Goal: Information Seeking & Learning: Compare options

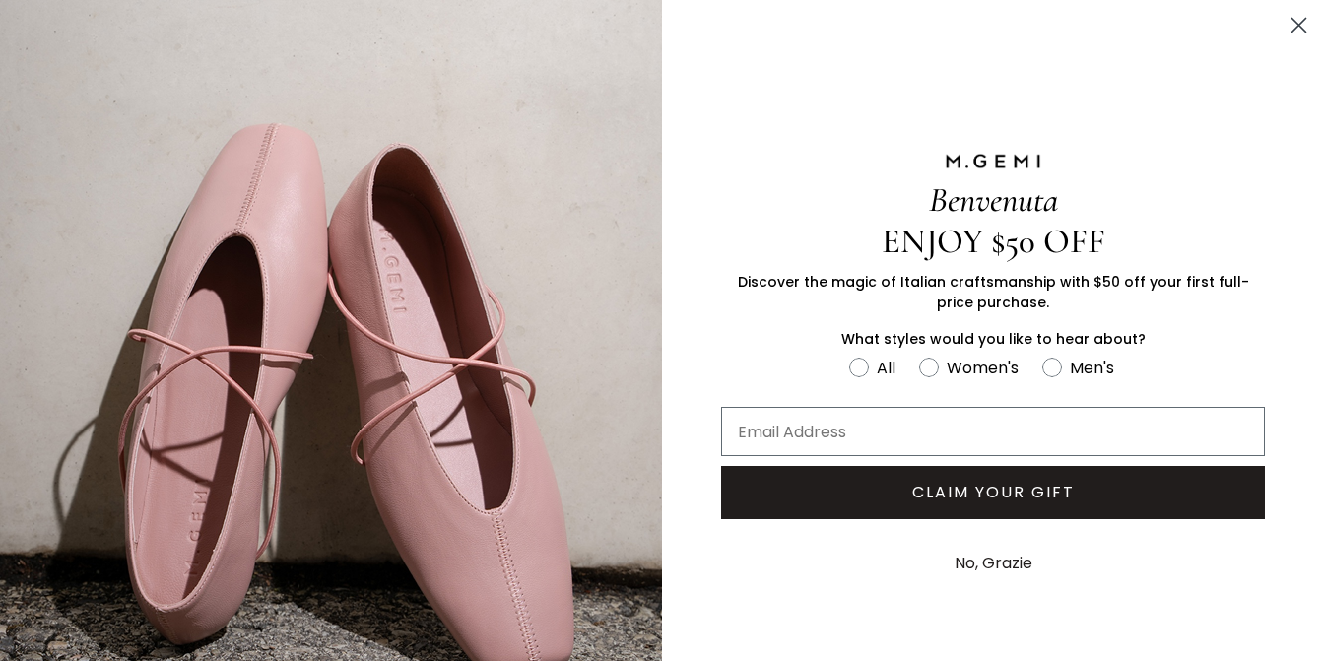
click at [1289, 26] on circle "Close dialog" at bounding box center [1298, 25] width 32 height 32
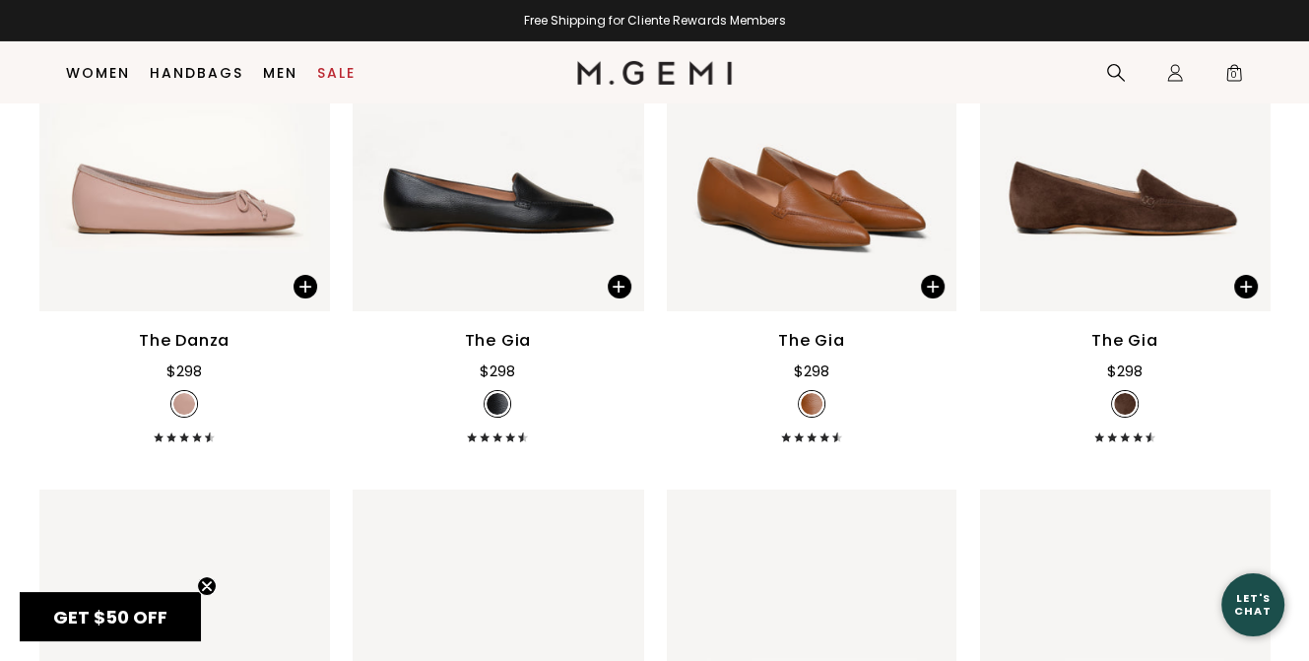
scroll to position [6063, 0]
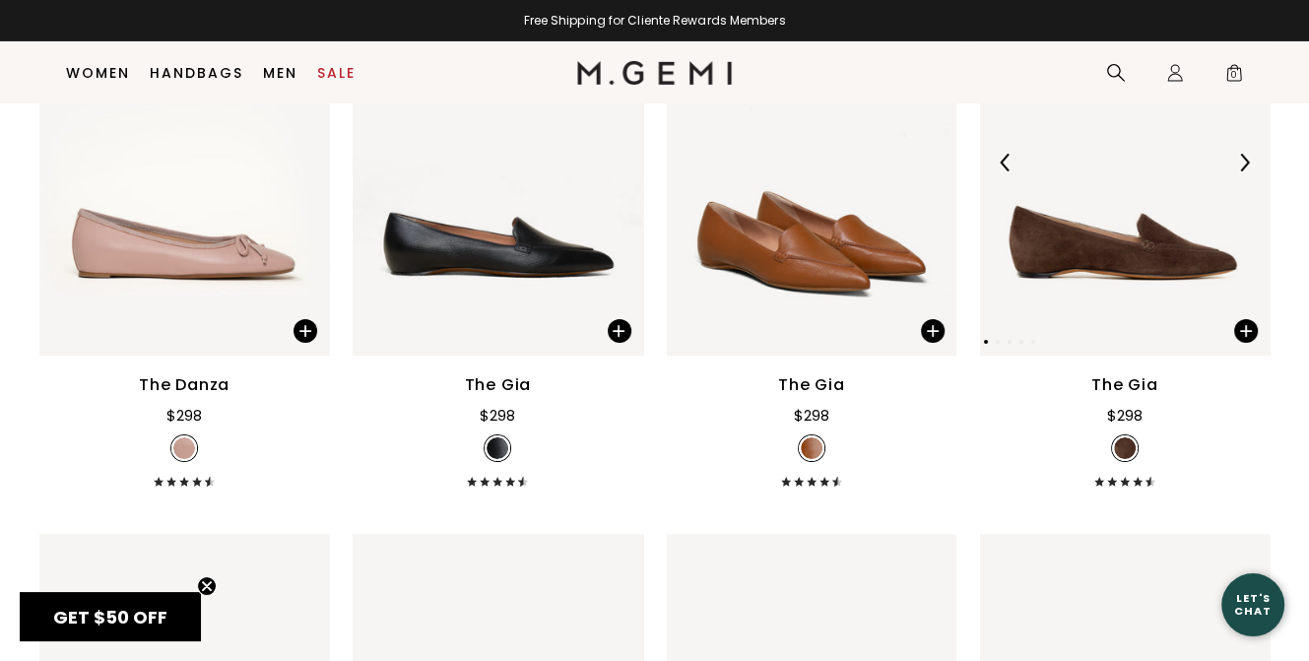
click at [1138, 287] on img at bounding box center [1125, 162] width 290 height 386
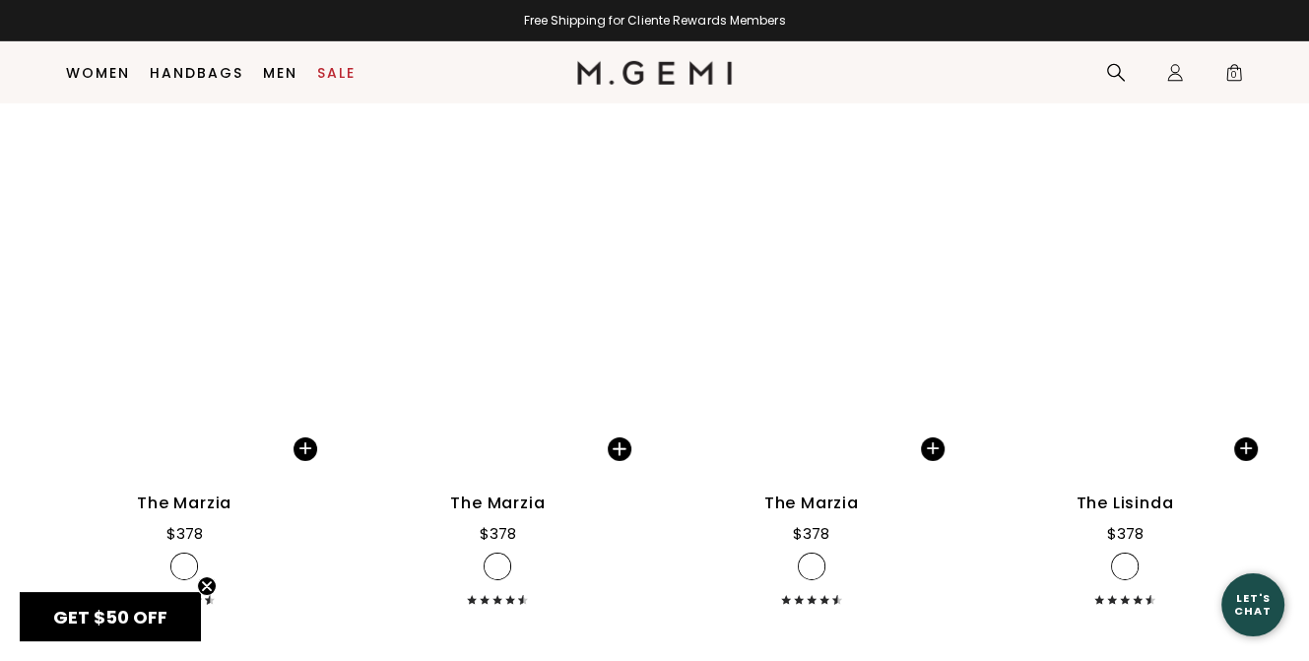
scroll to position [12169, 0]
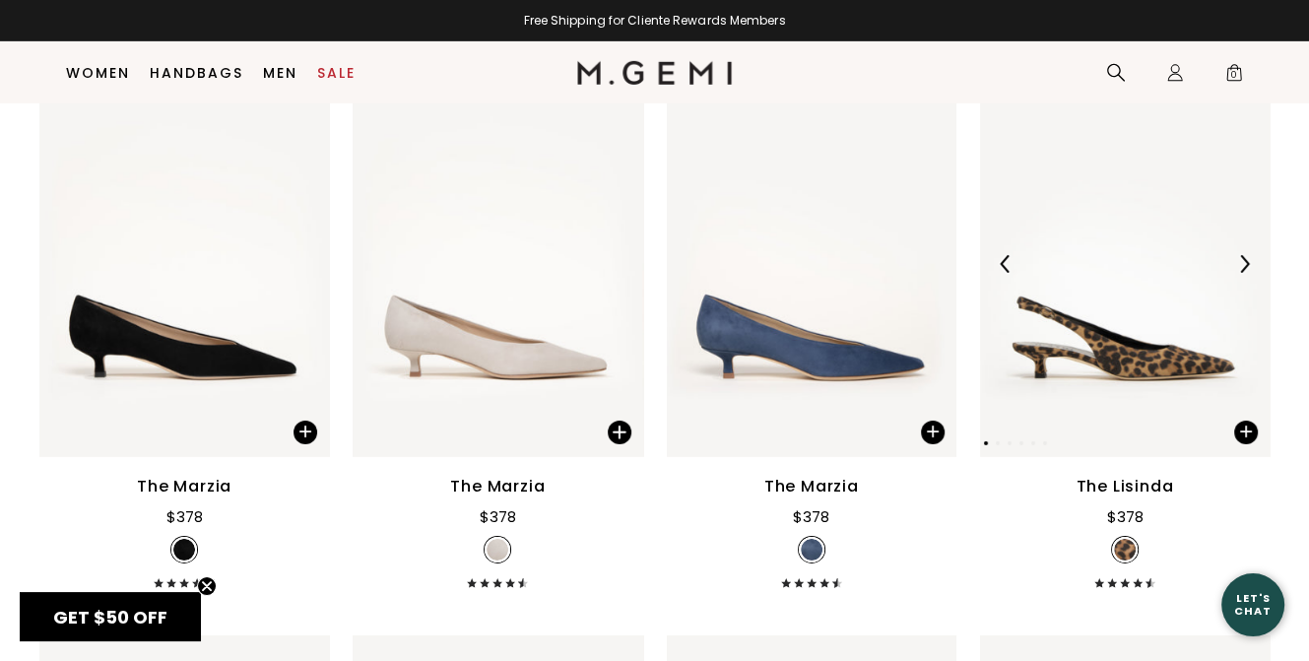
click at [1098, 366] on img at bounding box center [1125, 264] width 290 height 386
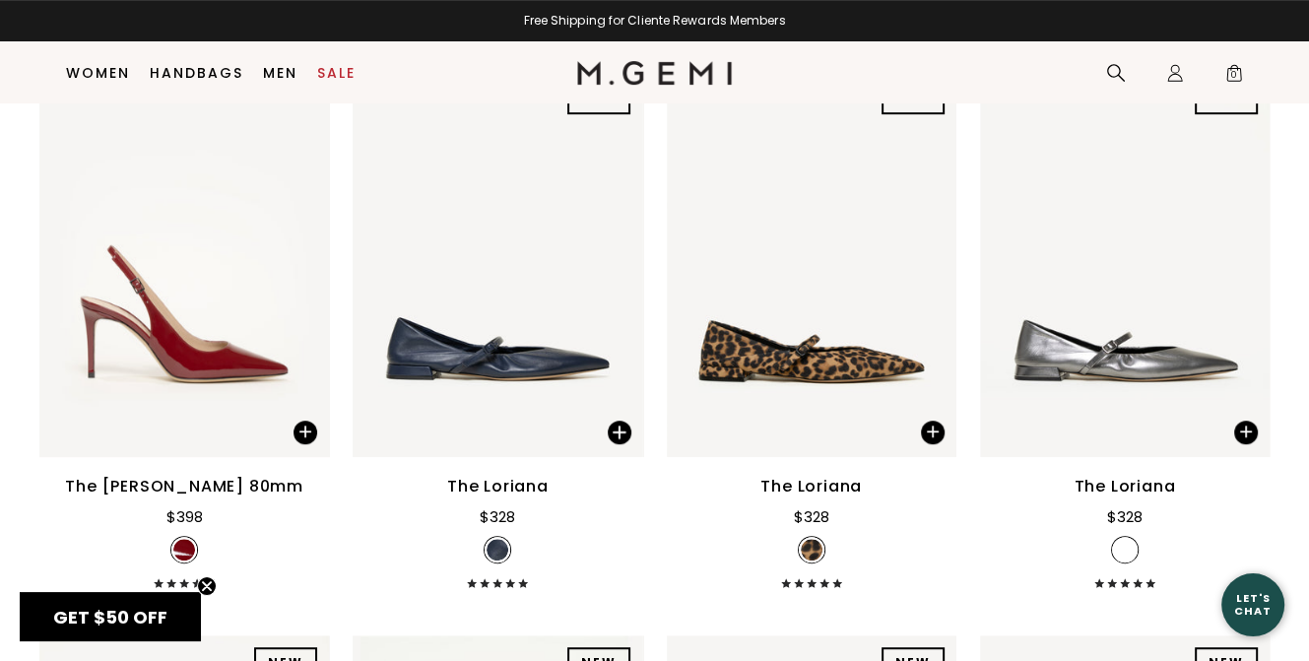
scroll to position [13942, 0]
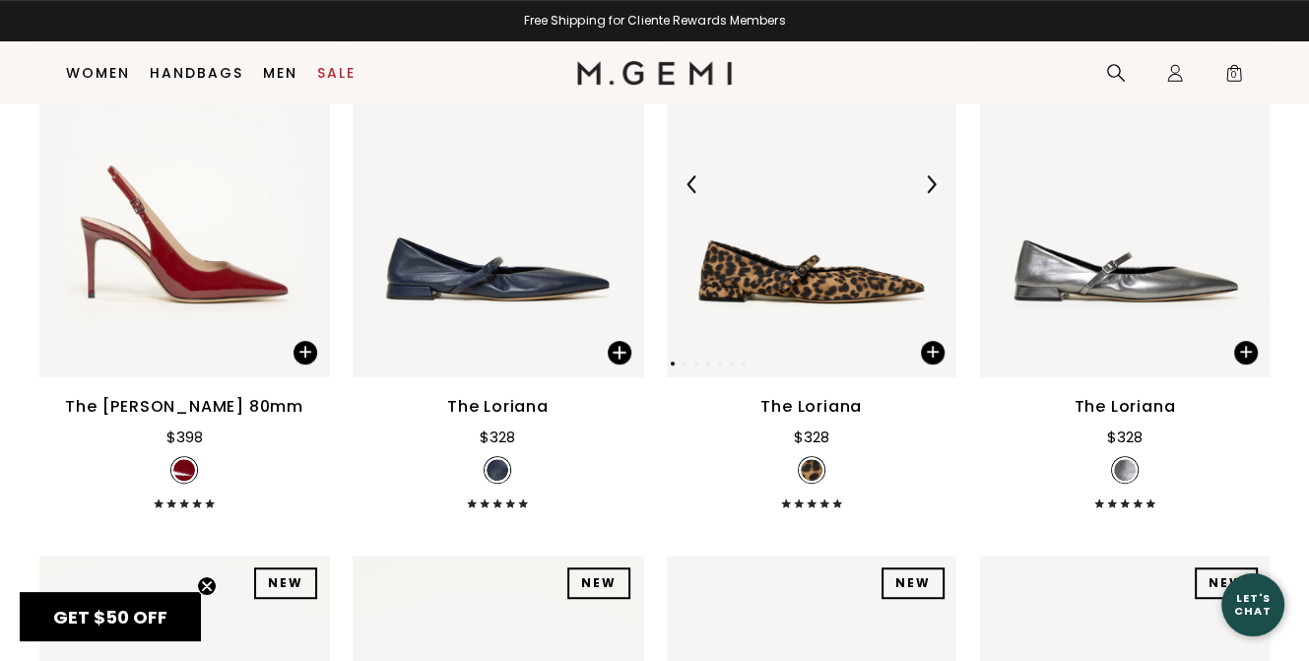
click at [770, 298] on img at bounding box center [812, 184] width 290 height 386
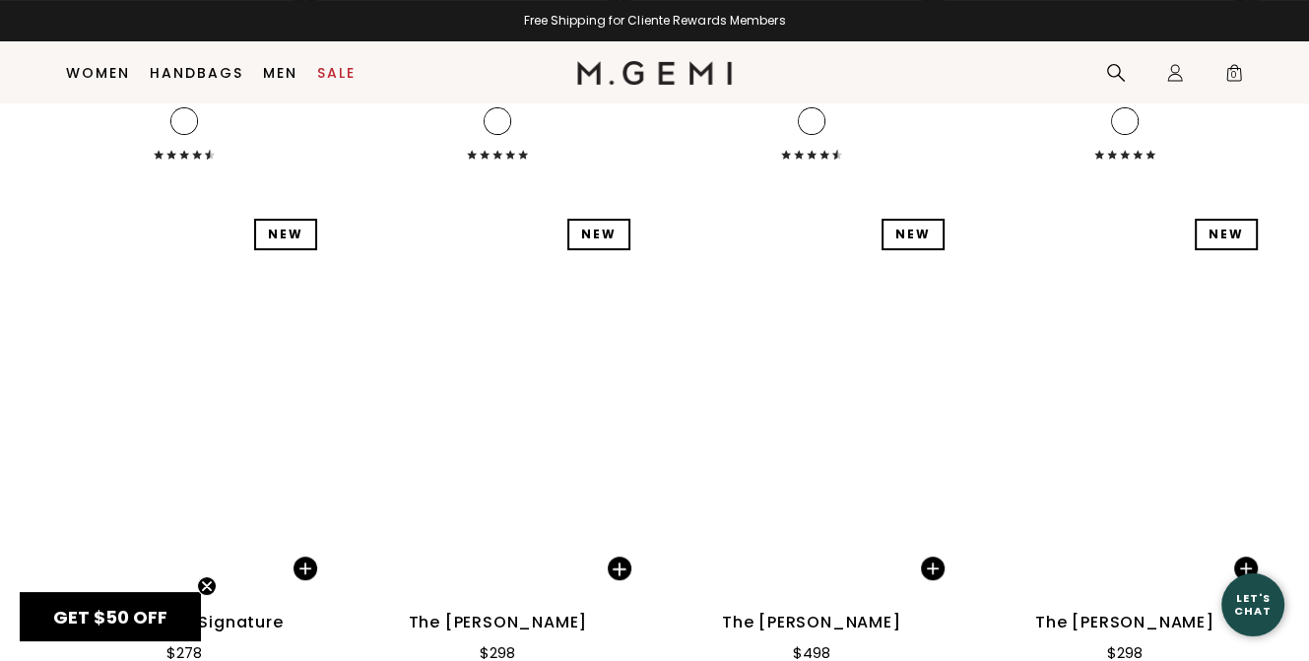
scroll to position [20047, 0]
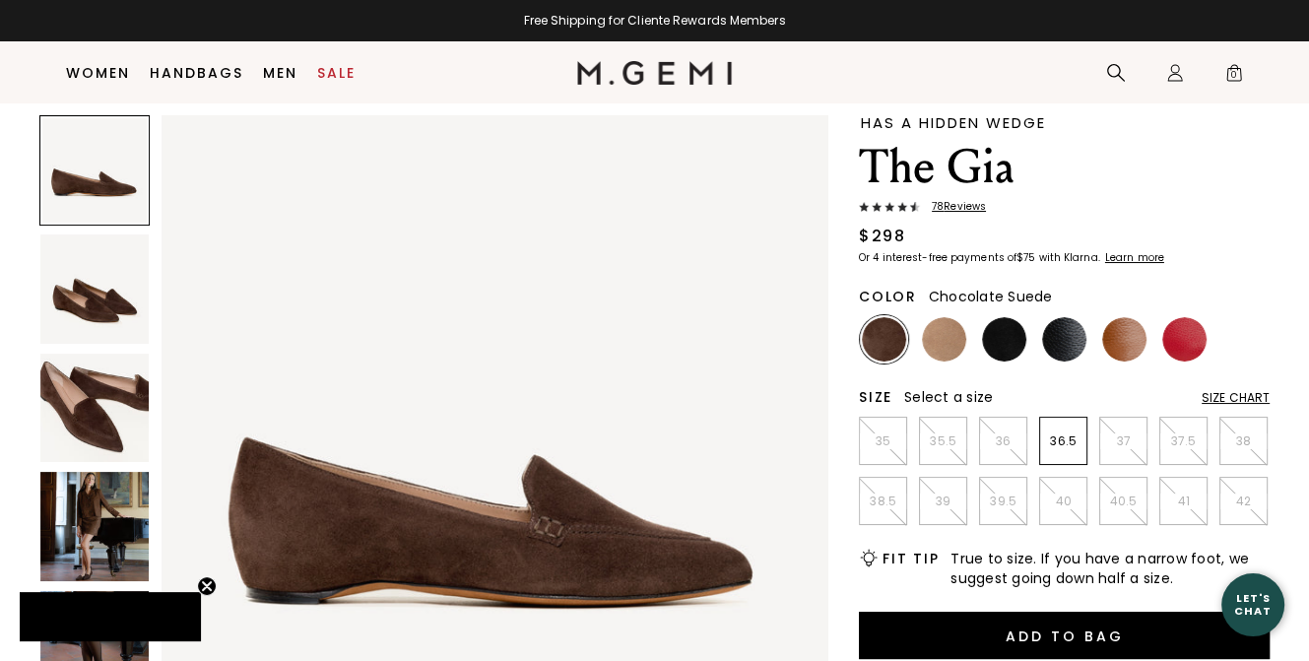
scroll to position [56, 0]
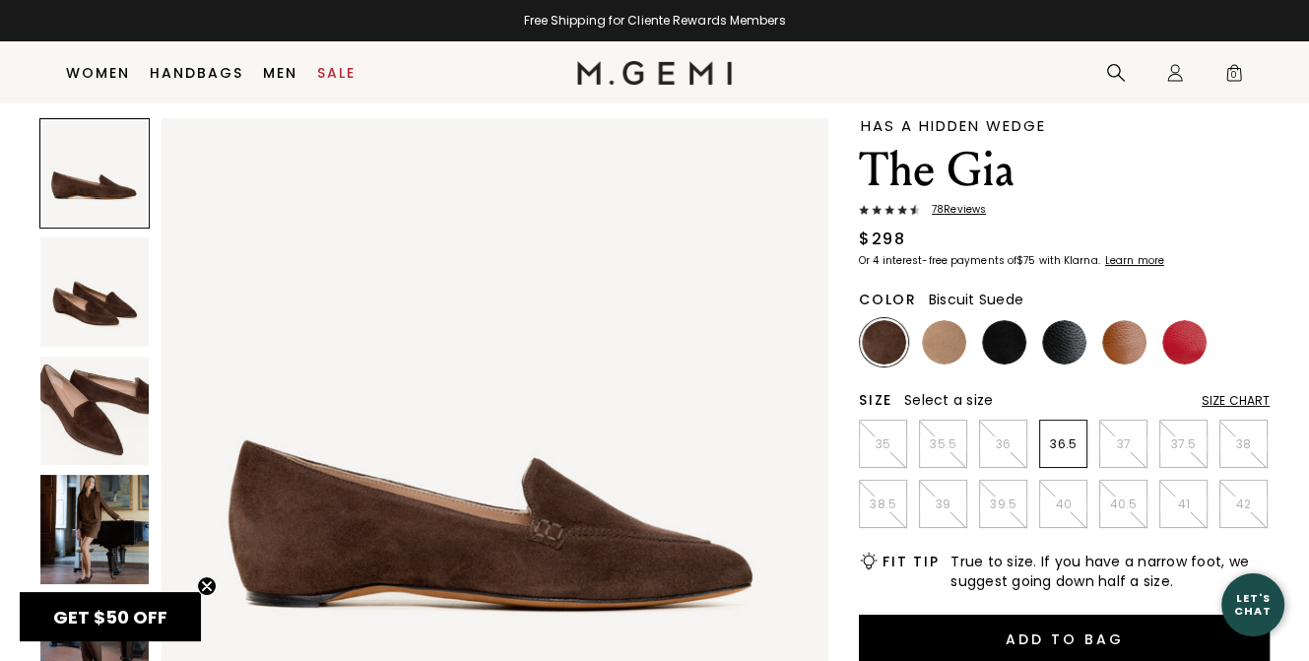
click at [942, 336] on img at bounding box center [944, 342] width 44 height 44
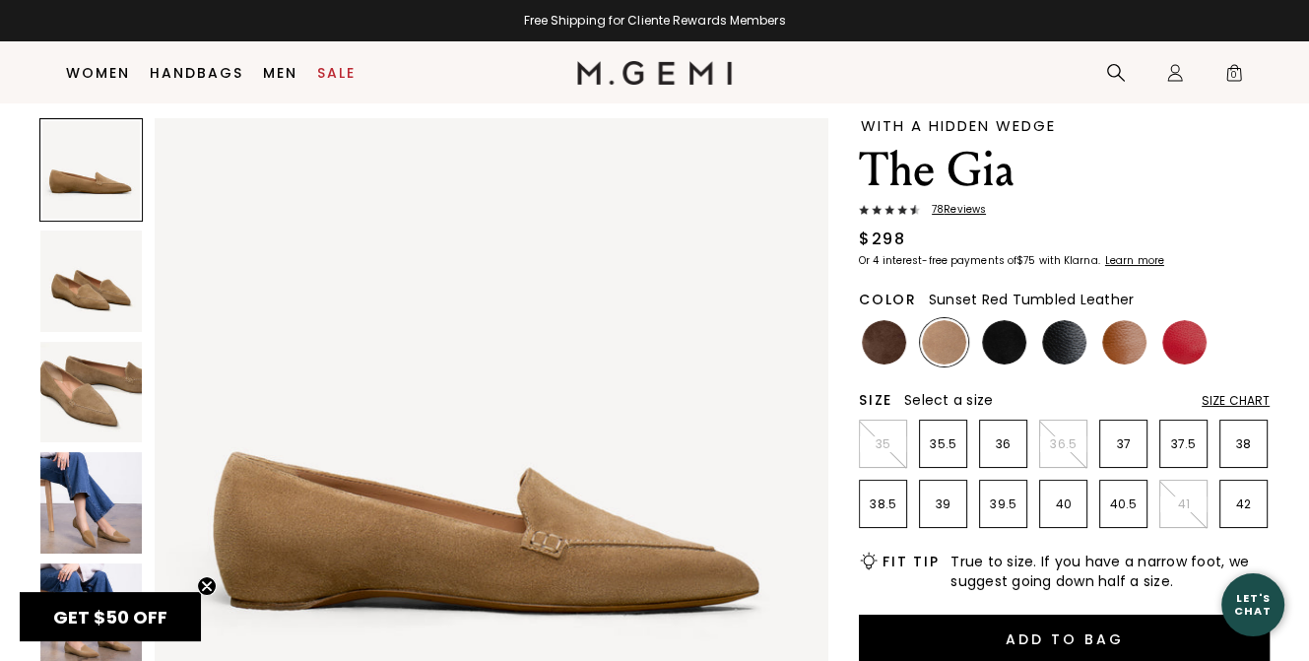
click at [1178, 352] on img at bounding box center [1184, 342] width 44 height 44
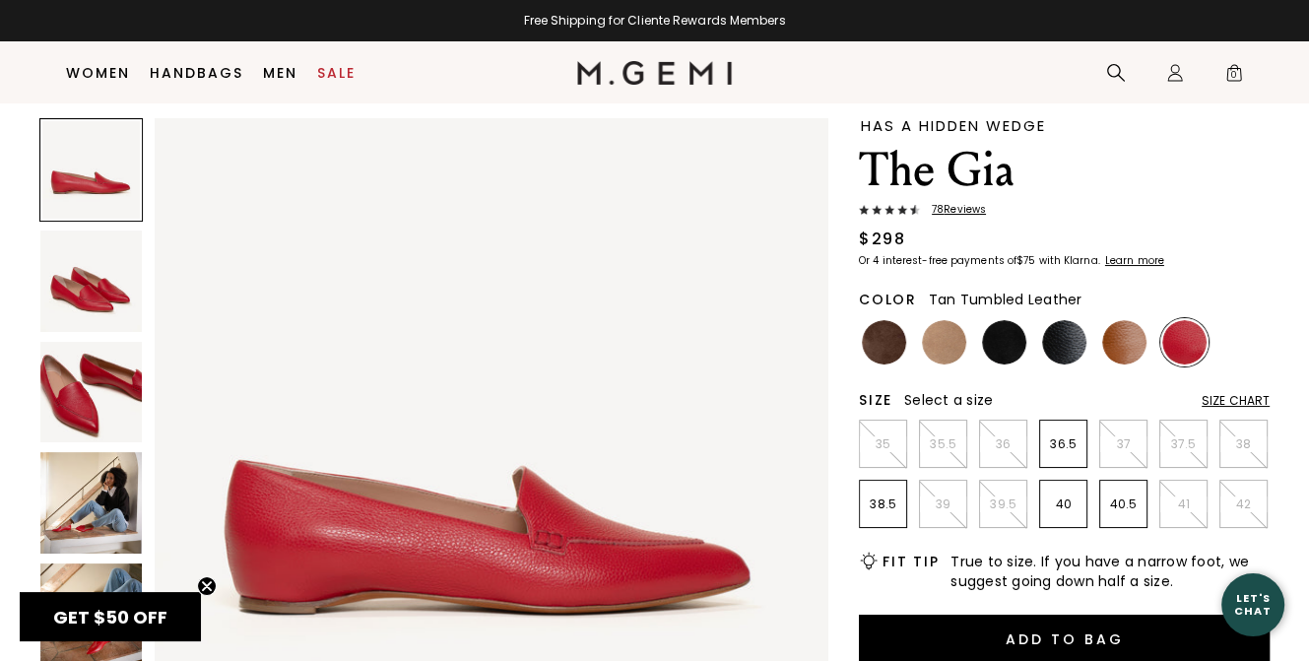
click at [1131, 341] on img at bounding box center [1124, 342] width 44 height 44
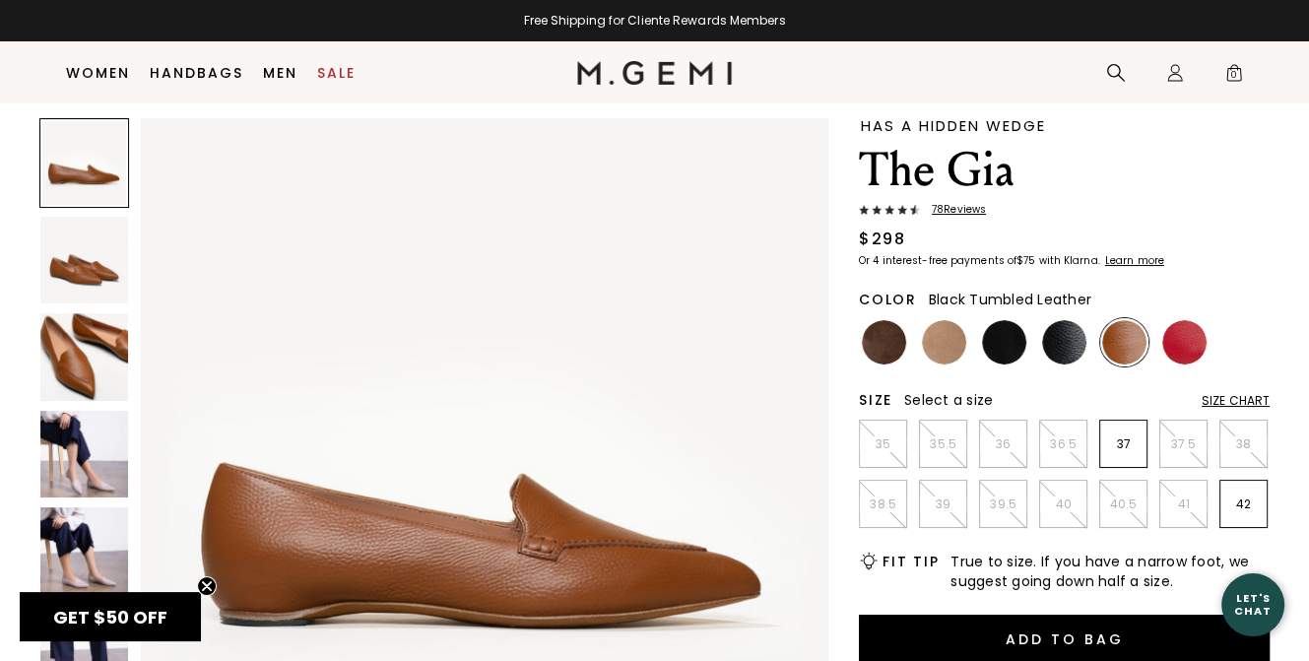
click at [1081, 339] on img at bounding box center [1064, 342] width 44 height 44
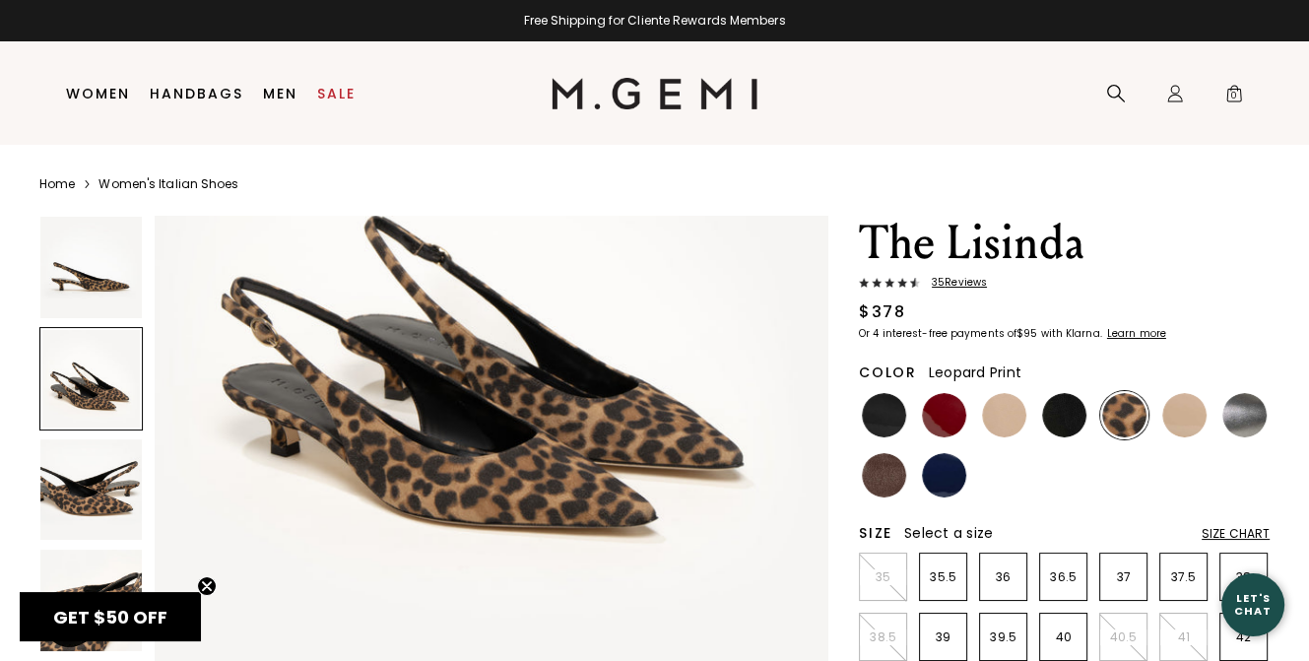
scroll to position [886, 0]
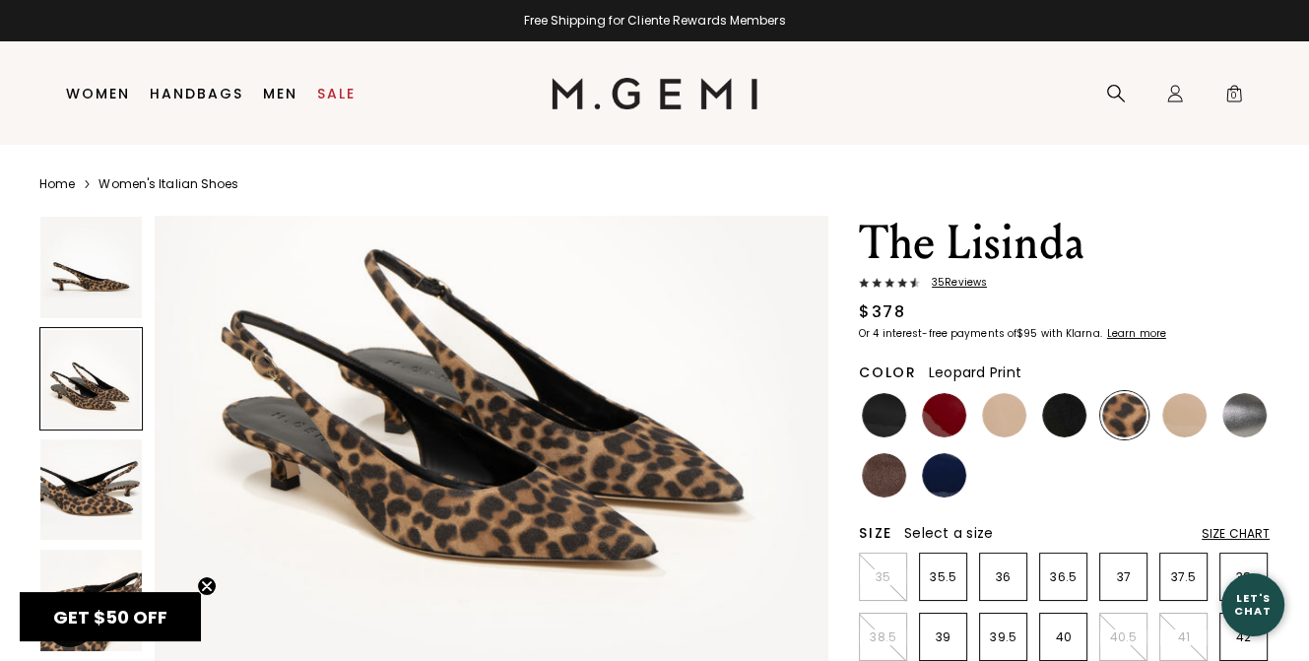
click at [953, 284] on span "35 Review s" at bounding box center [953, 283] width 67 height 12
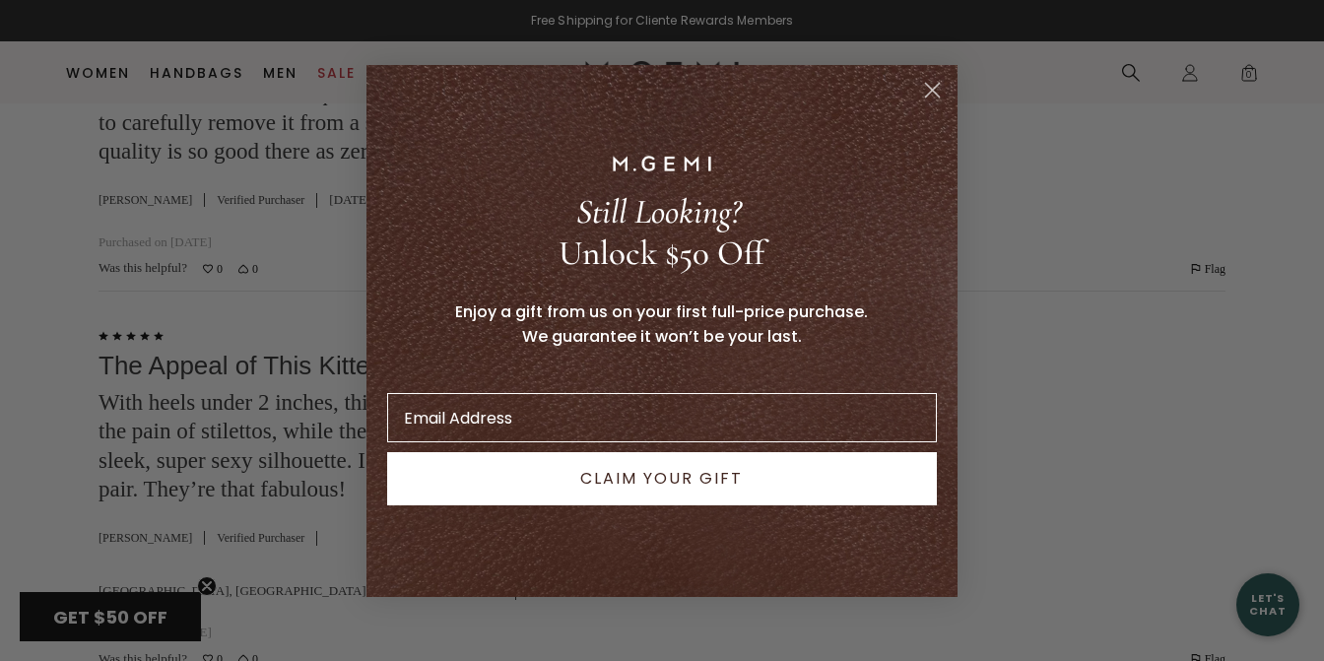
scroll to position [898, 0]
click at [925, 82] on circle "Close dialog" at bounding box center [932, 89] width 32 height 32
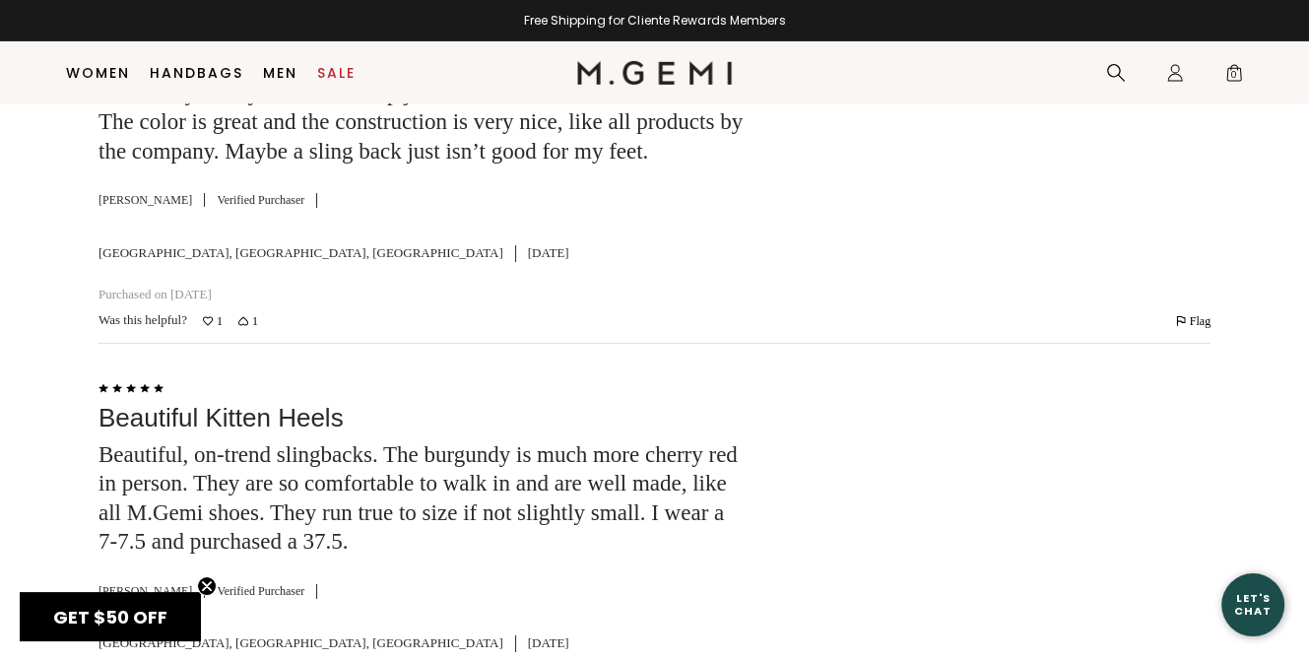
scroll to position [6011, 0]
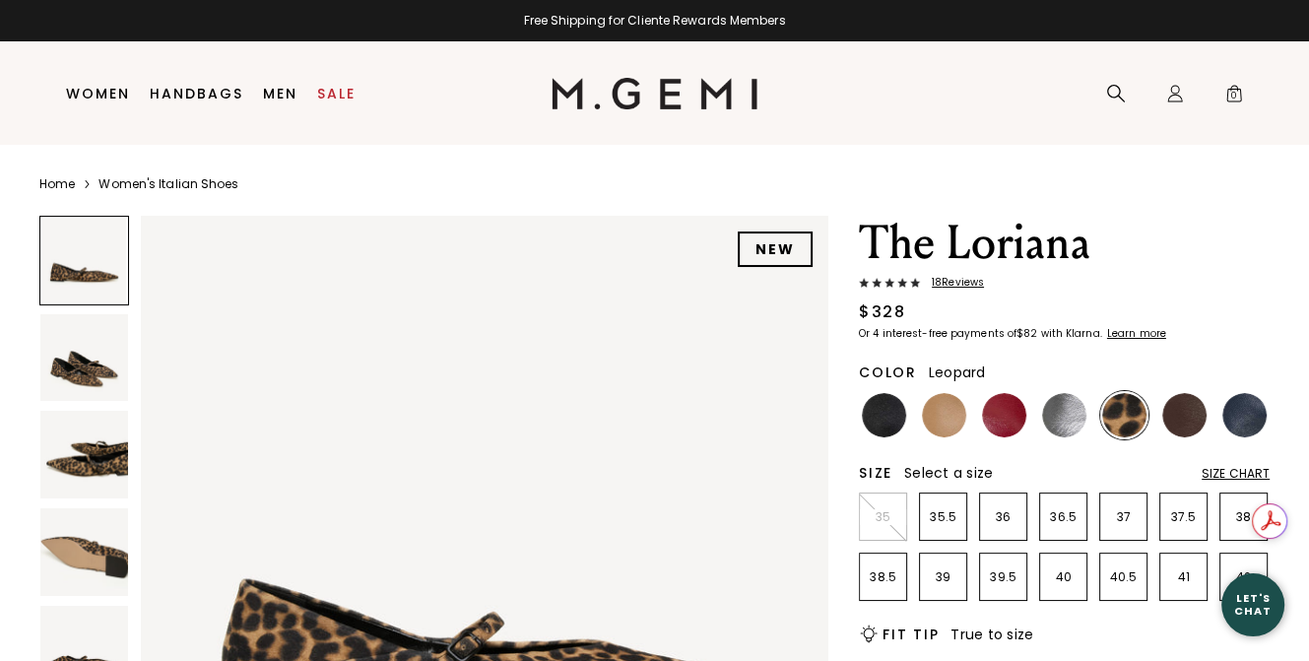
click at [80, 365] on img at bounding box center [84, 358] width 88 height 88
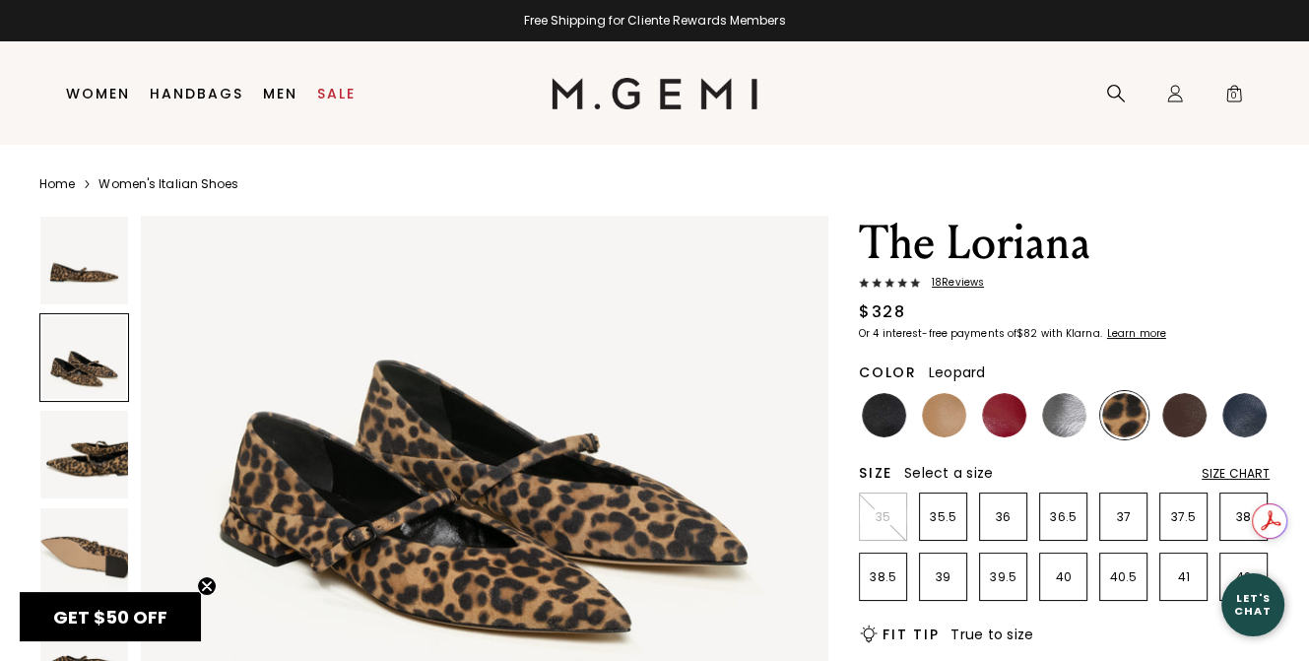
scroll to position [889, 0]
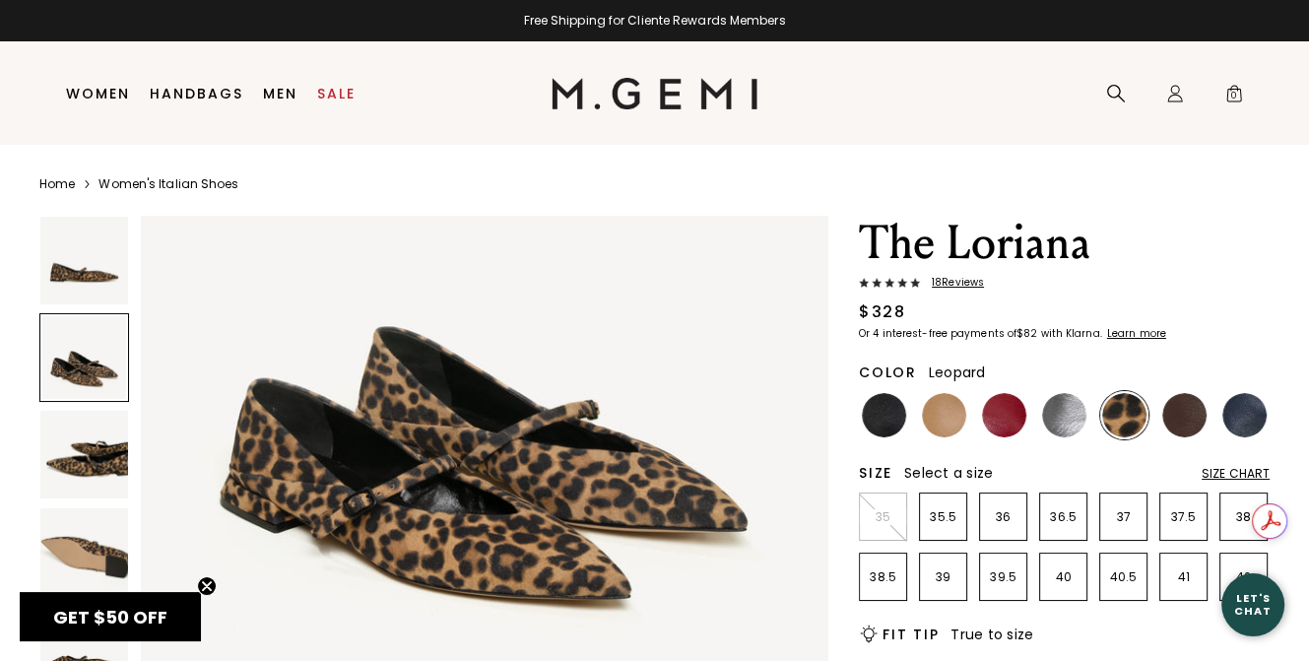
click at [86, 454] on img at bounding box center [84, 455] width 88 height 88
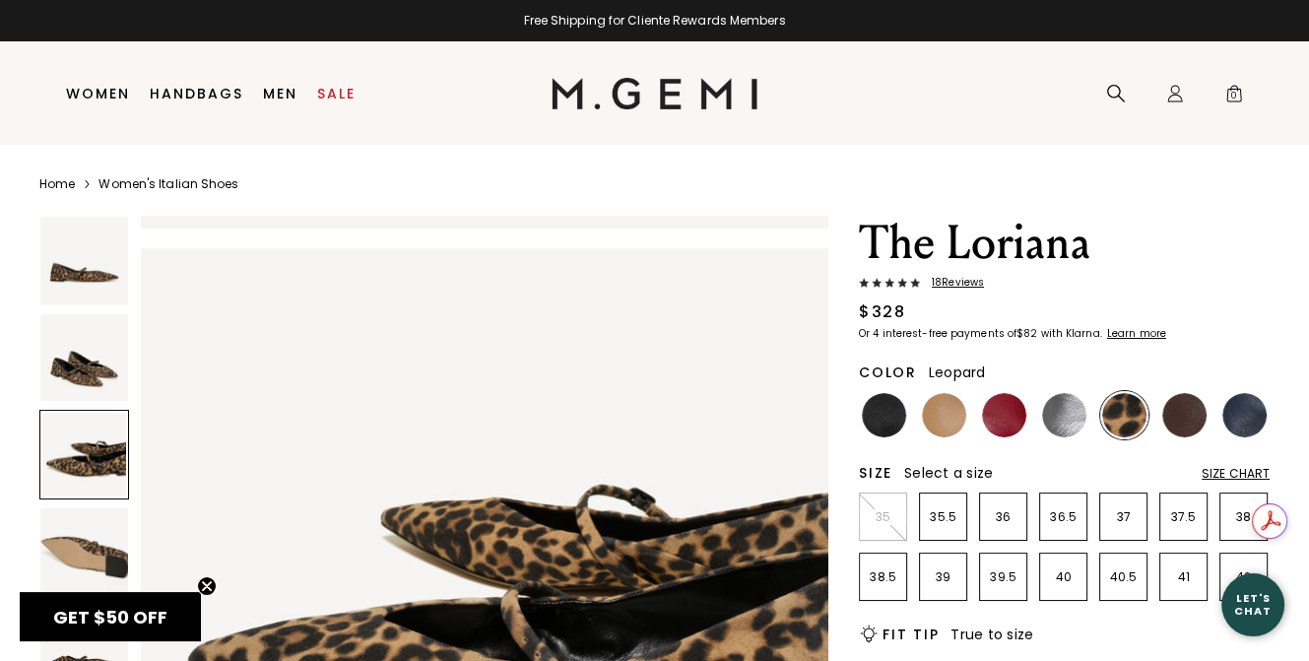
scroll to position [1385, 0]
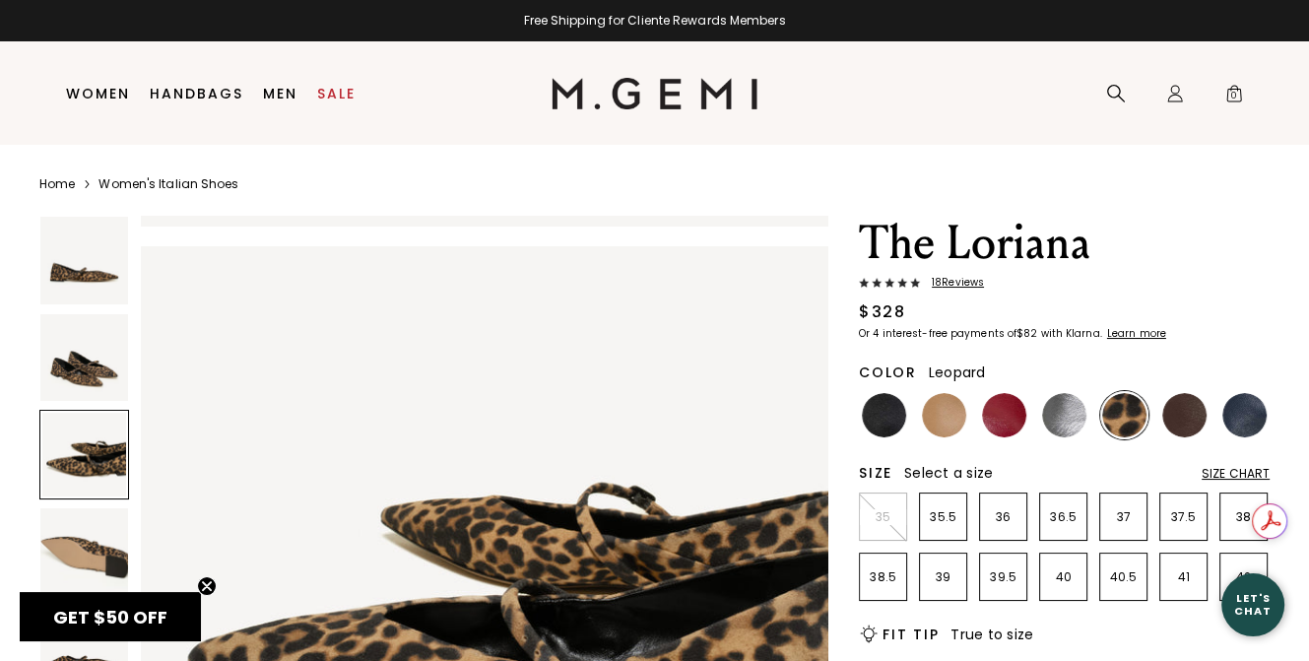
click at [92, 547] on img at bounding box center [84, 552] width 88 height 88
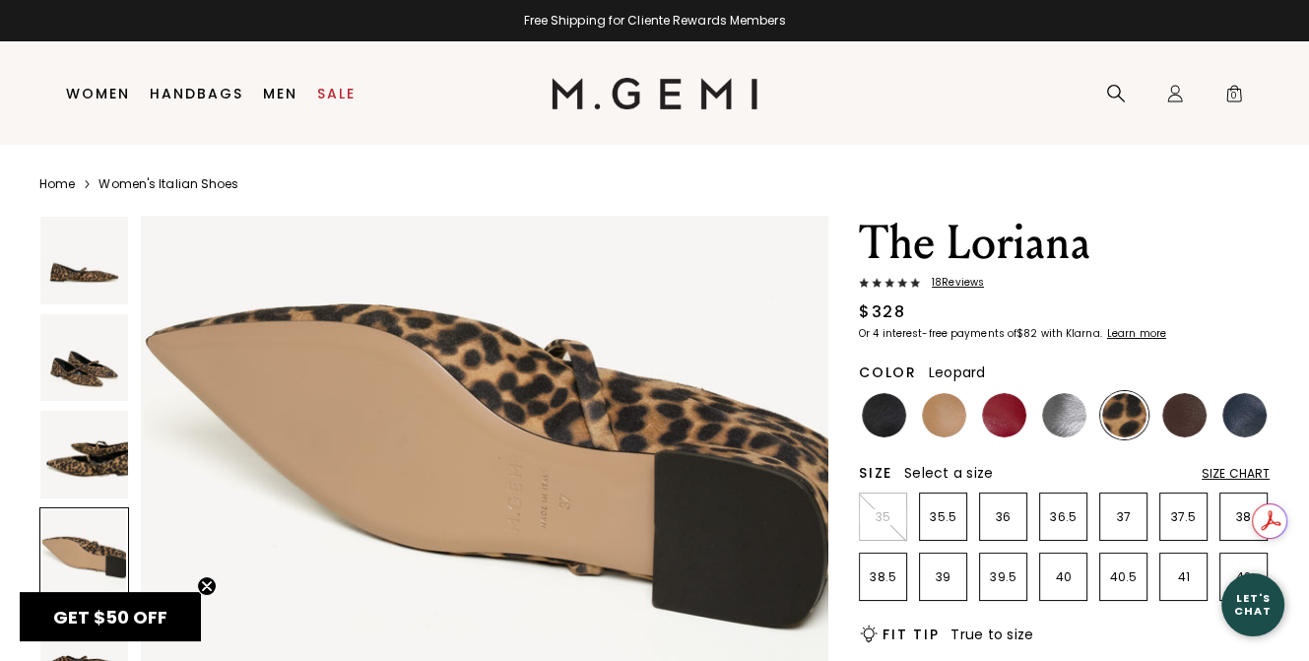
scroll to position [2273, 0]
